Goal: Answer question/provide support

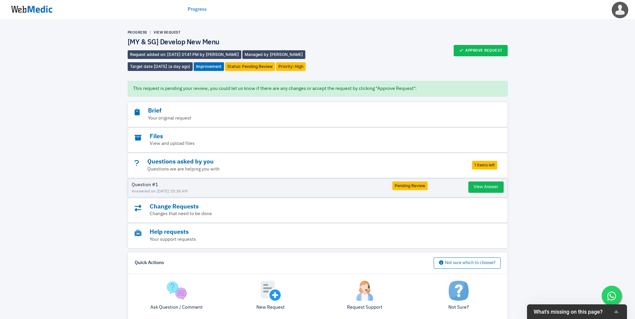
scroll to position [34, 0]
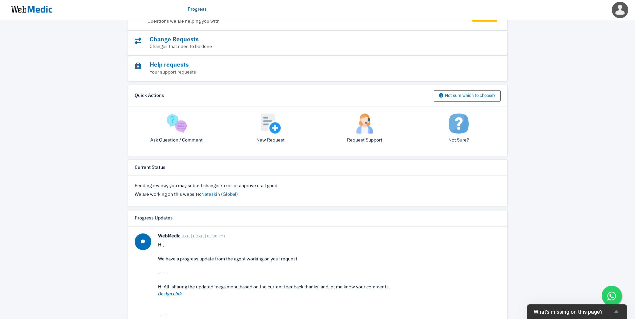
scroll to position [233, 0]
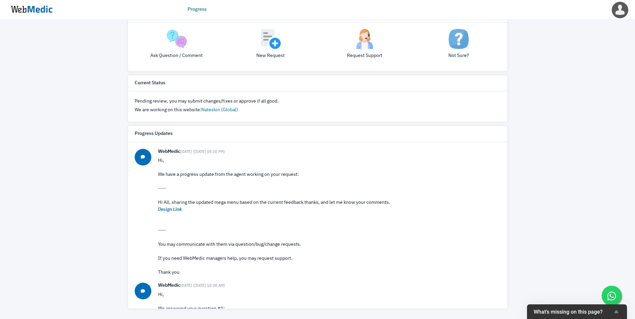
click at [42, 12] on img at bounding box center [32, 9] width 50 height 21
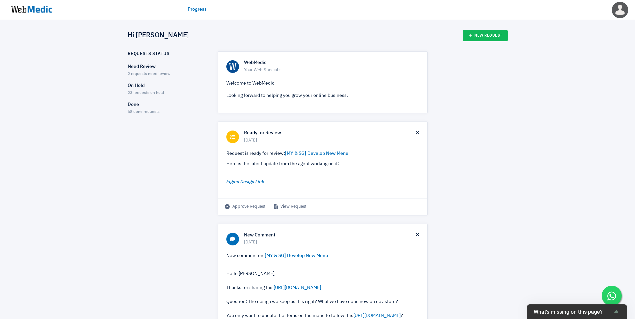
click at [144, 75] on span "2 requests need review" at bounding box center [149, 74] width 43 height 4
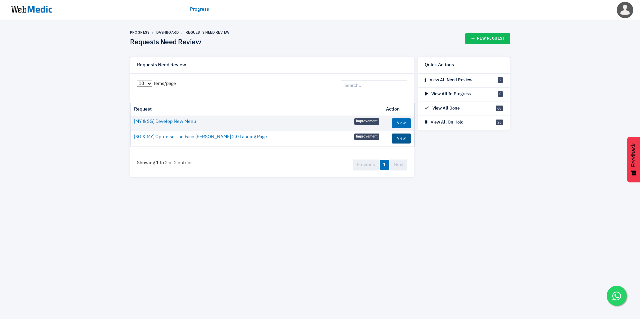
click at [402, 138] on link "View" at bounding box center [400, 139] width 19 height 10
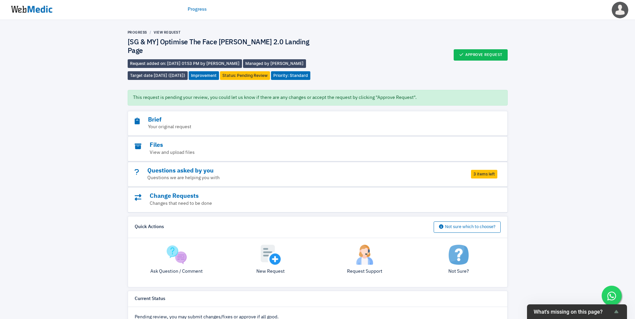
click at [475, 175] on span "3 items left" at bounding box center [484, 174] width 26 height 9
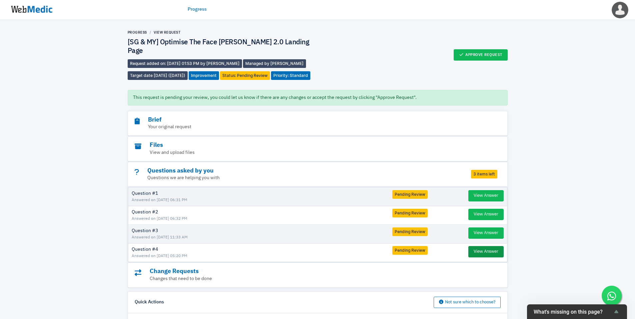
click at [477, 256] on button "View Answer" at bounding box center [485, 251] width 35 height 11
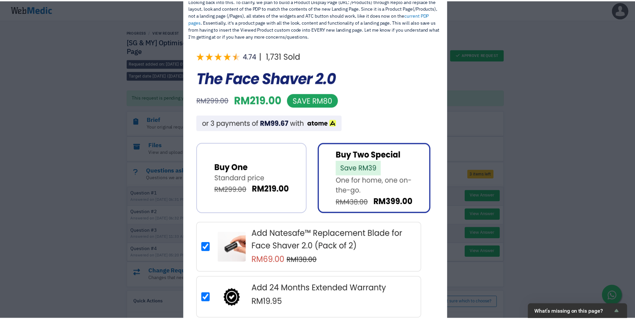
scroll to position [209, 0]
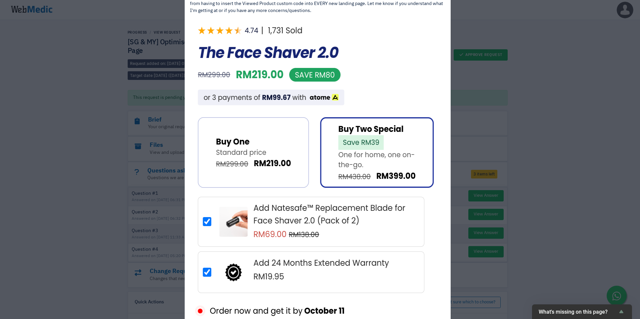
click at [524, 118] on div "View Answer Question: [DATE] ([DATE] 02:42 PM) -I chatted with the support team…" at bounding box center [320, 159] width 640 height 319
